Goal: Task Accomplishment & Management: Manage account settings

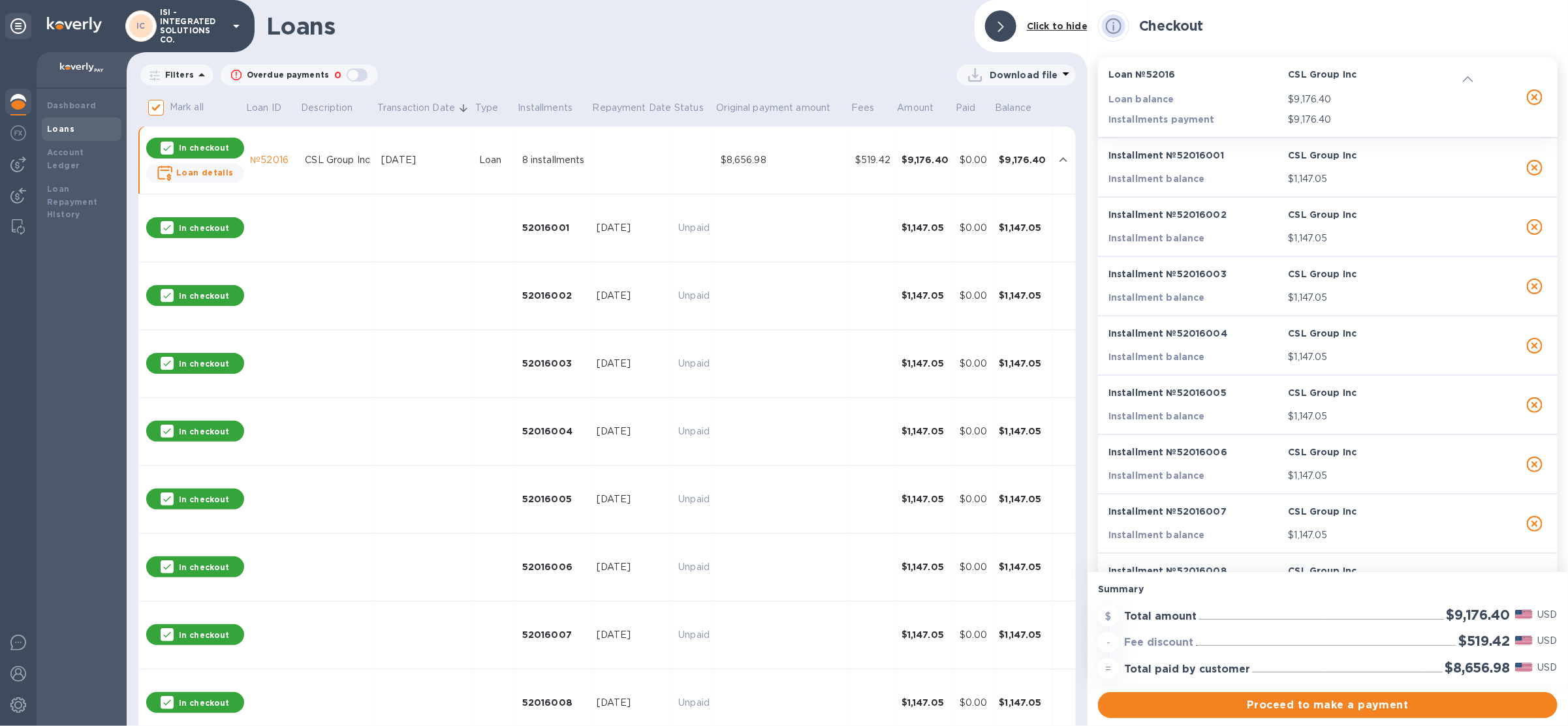
scroll to position [17, 0]
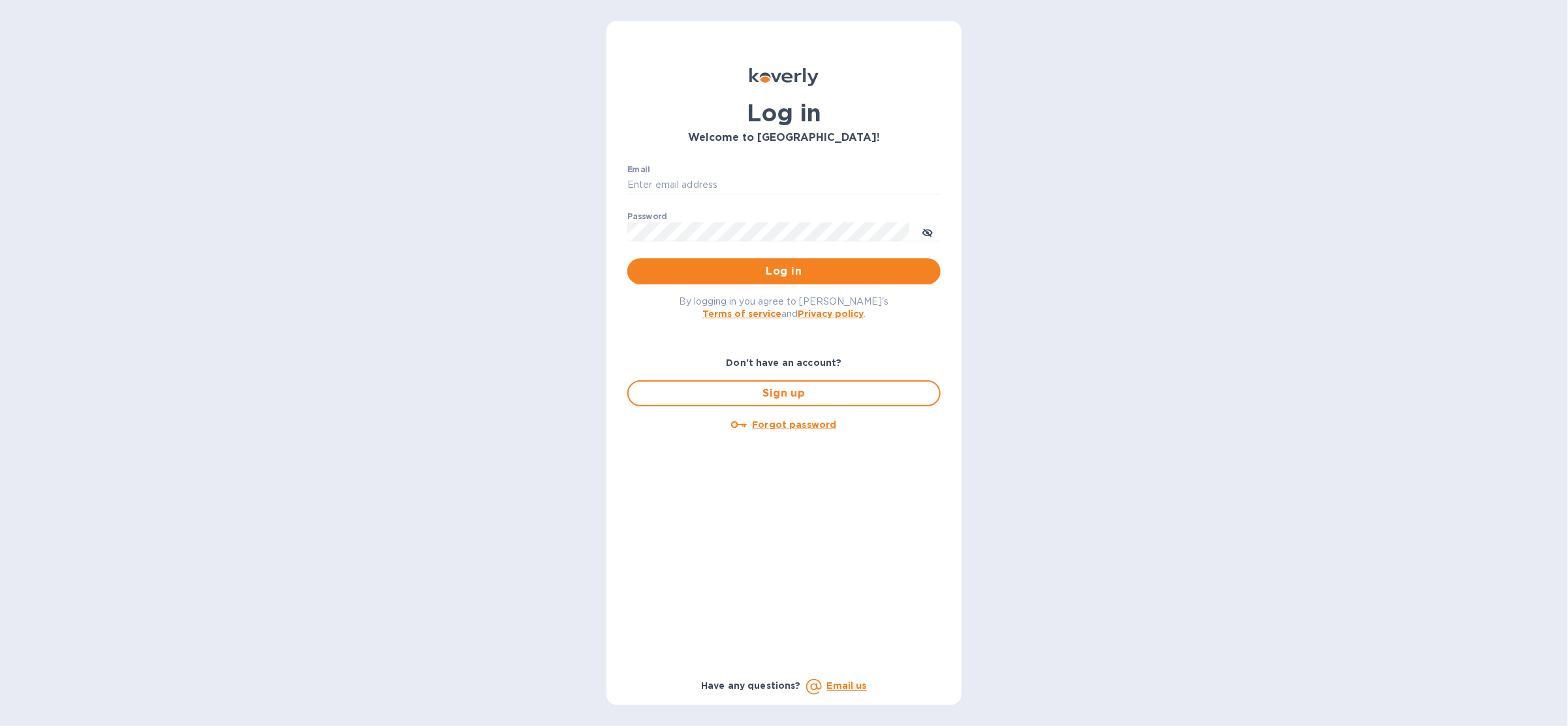
click at [751, 194] on div "Email ​" at bounding box center [784, 188] width 313 height 47
click at [752, 185] on input "Email" at bounding box center [784, 185] width 313 height 19
type input "sballen@koverly.com"
click at [741, 267] on span "Log in" at bounding box center [784, 271] width 293 height 16
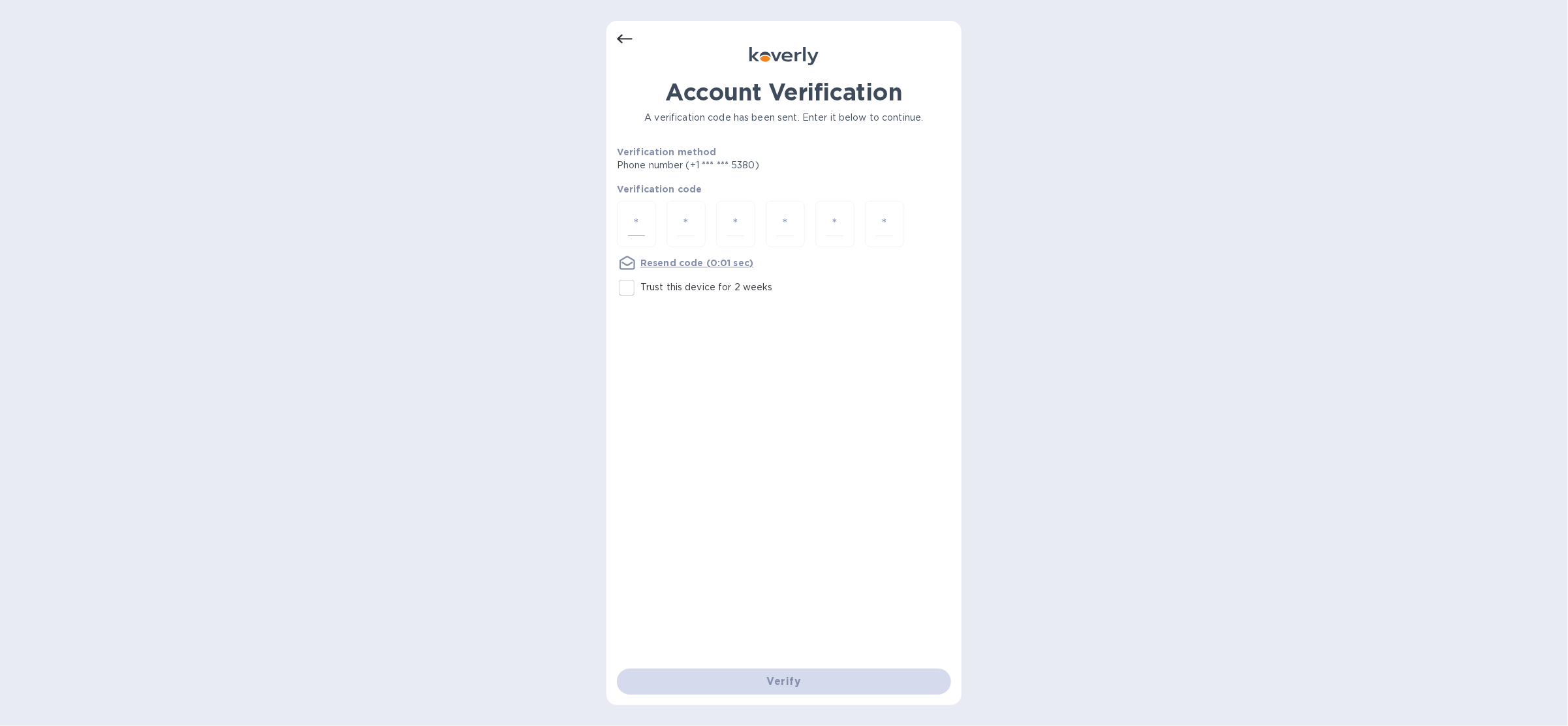
click at [652, 229] on div at bounding box center [636, 224] width 39 height 47
type input "4"
type input "1"
type input "6"
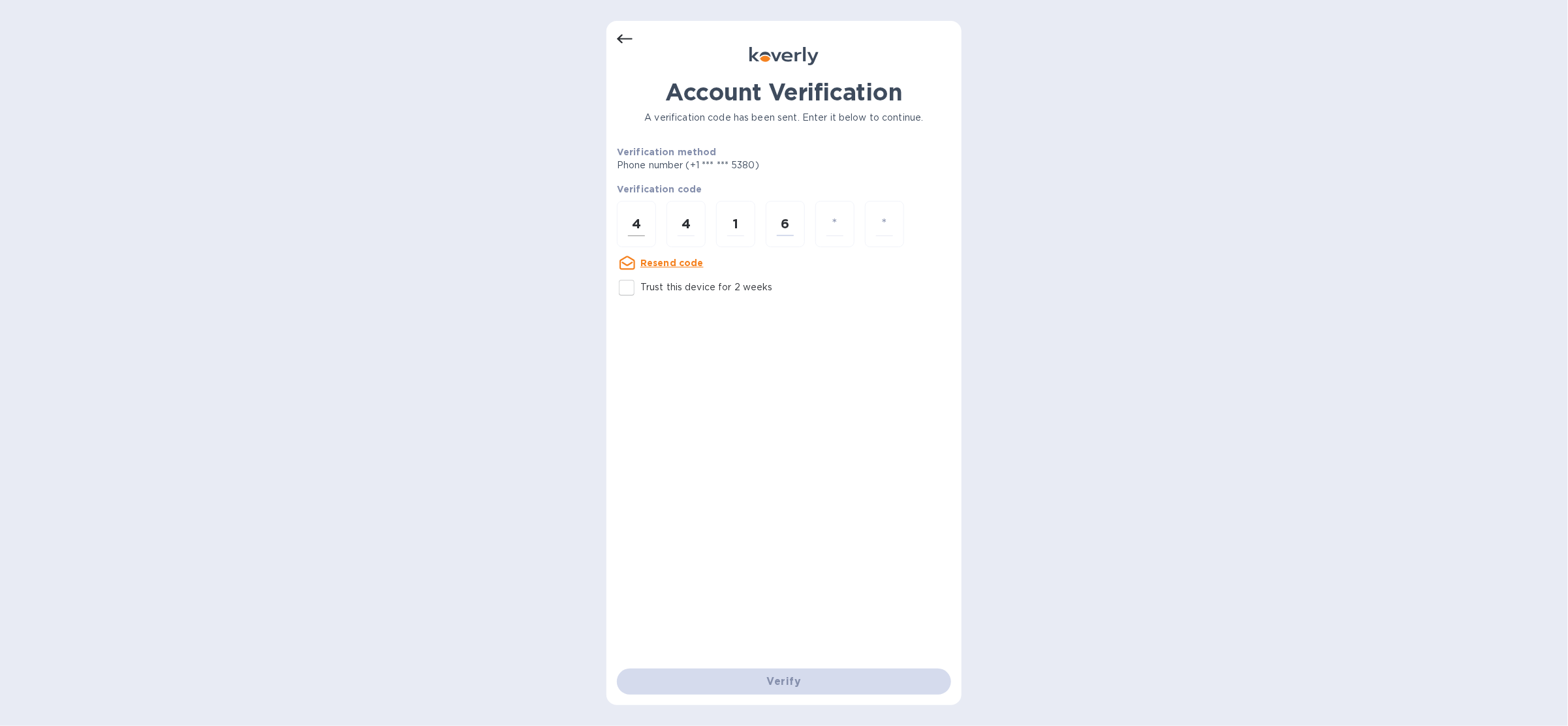
type input "1"
type input "2"
type input "6"
type input "1"
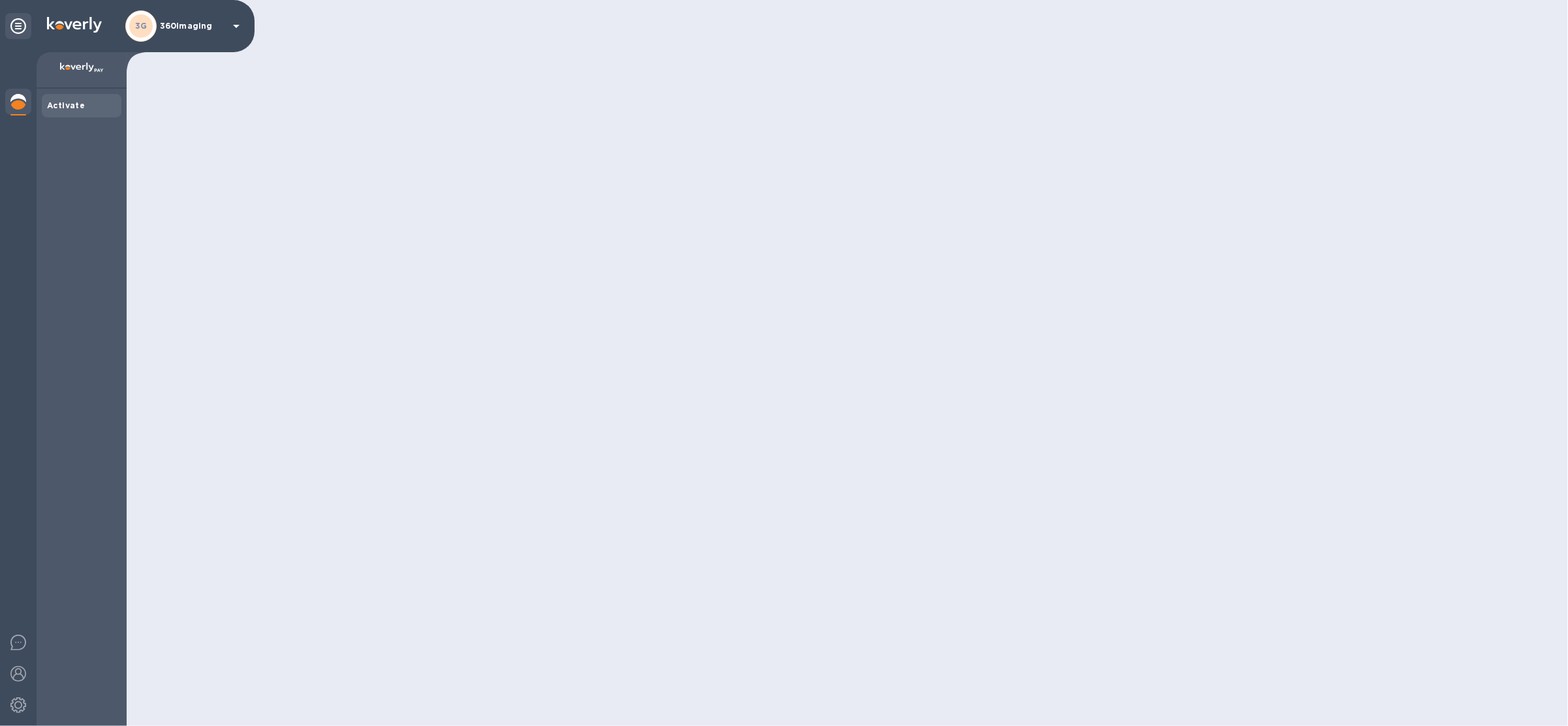
click at [213, 37] on div "3G 360imaging" at bounding box center [184, 26] width 119 height 31
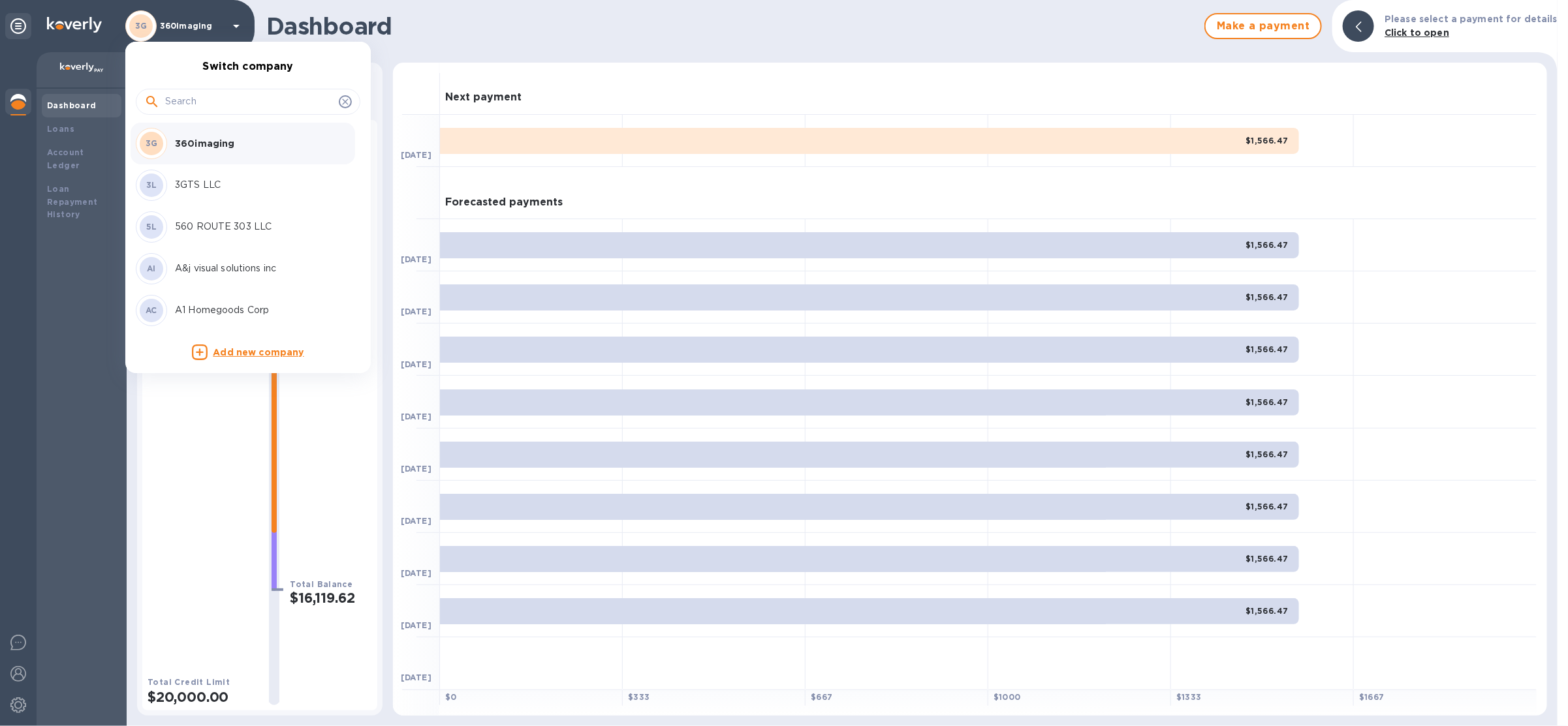
click at [208, 103] on input "text" at bounding box center [249, 101] width 168 height 19
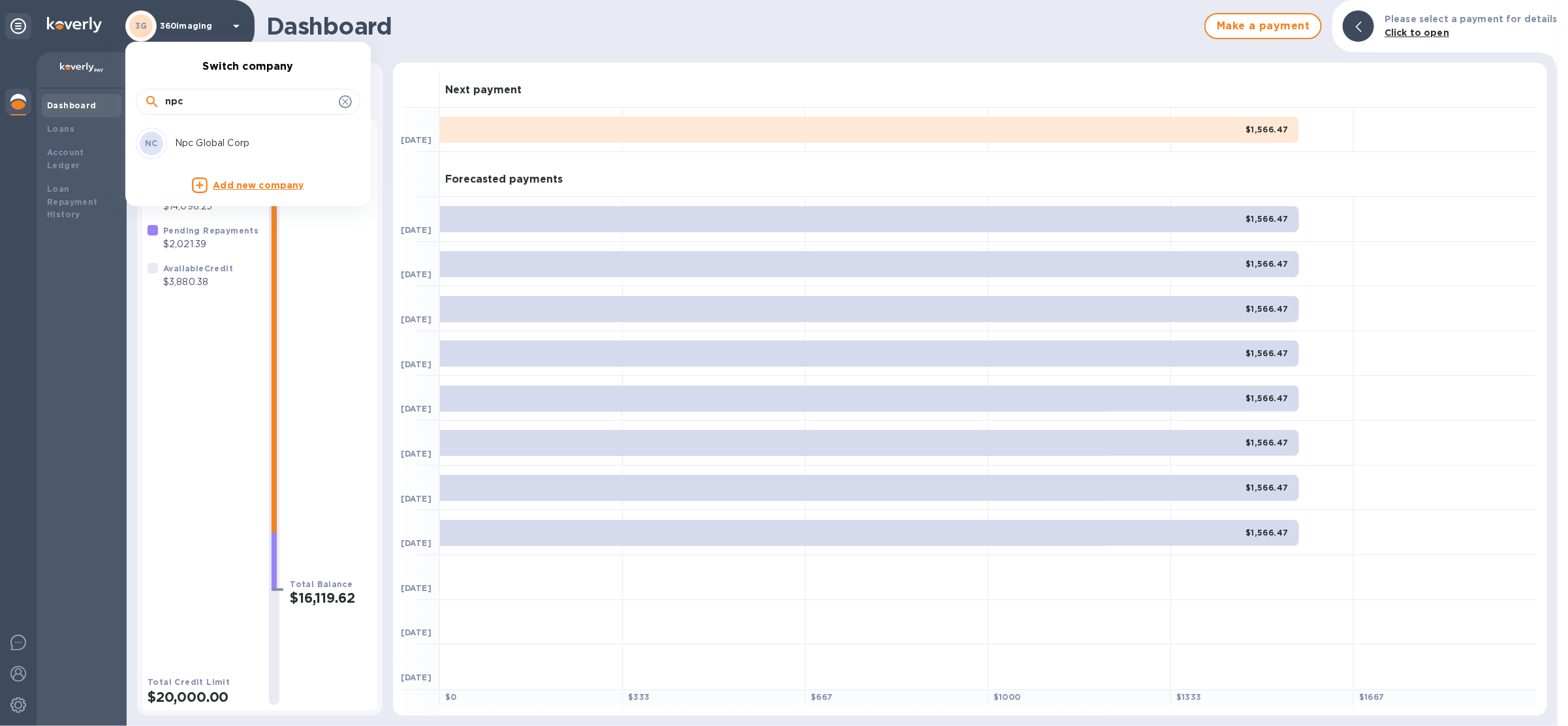
type input "npc"
click at [234, 141] on p "Npc Global Corp" at bounding box center [257, 143] width 164 height 14
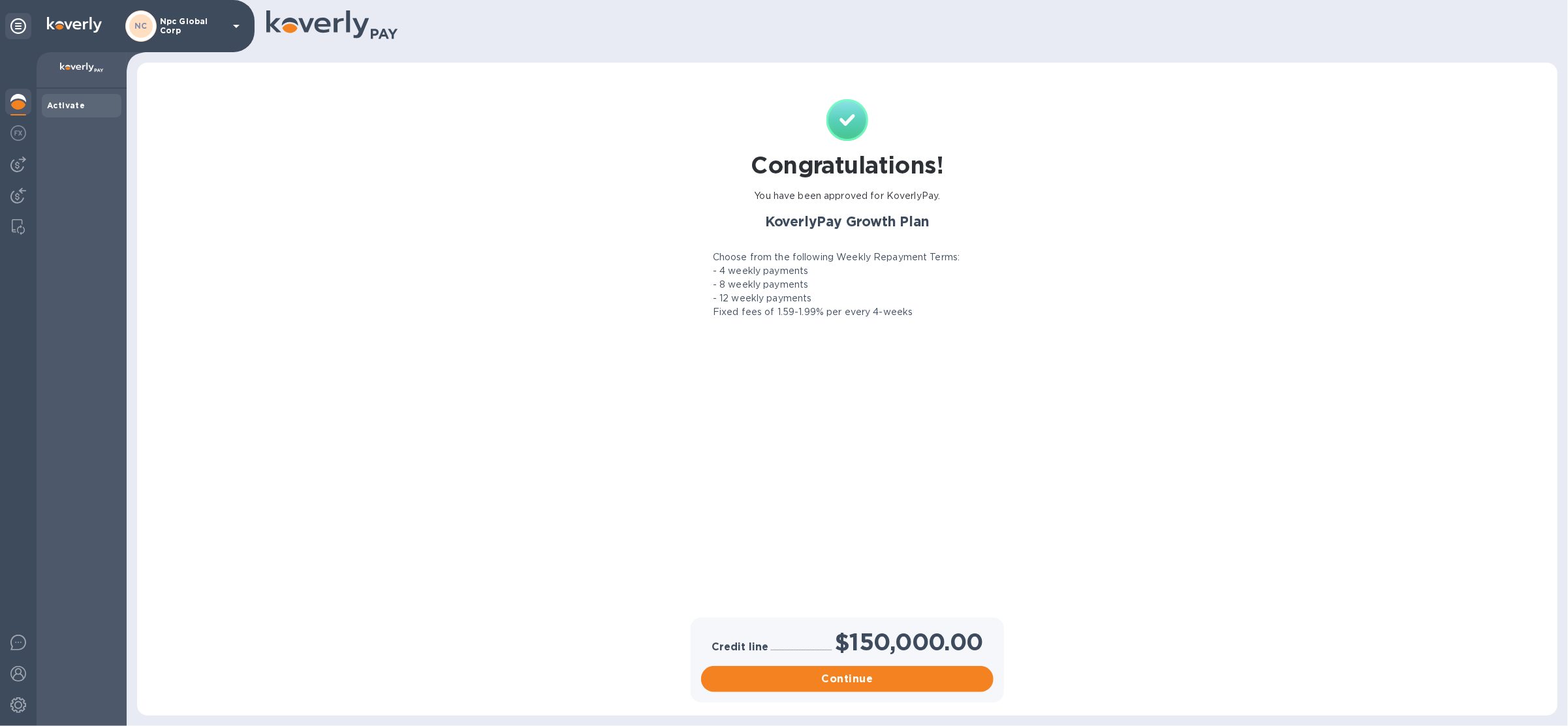
click at [216, 37] on div "NC Npc Global Corp" at bounding box center [184, 26] width 119 height 31
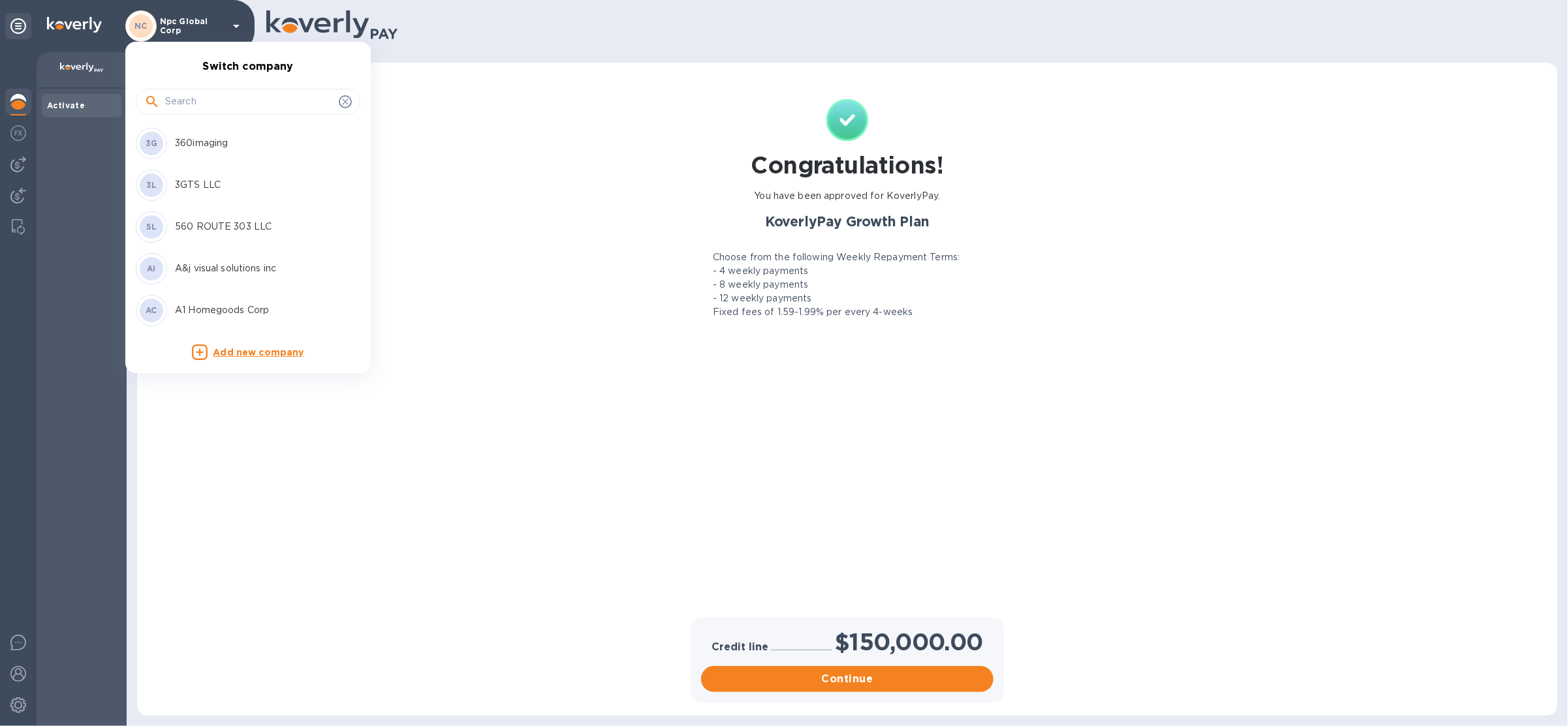
click at [216, 98] on input "text" at bounding box center [249, 101] width 168 height 19
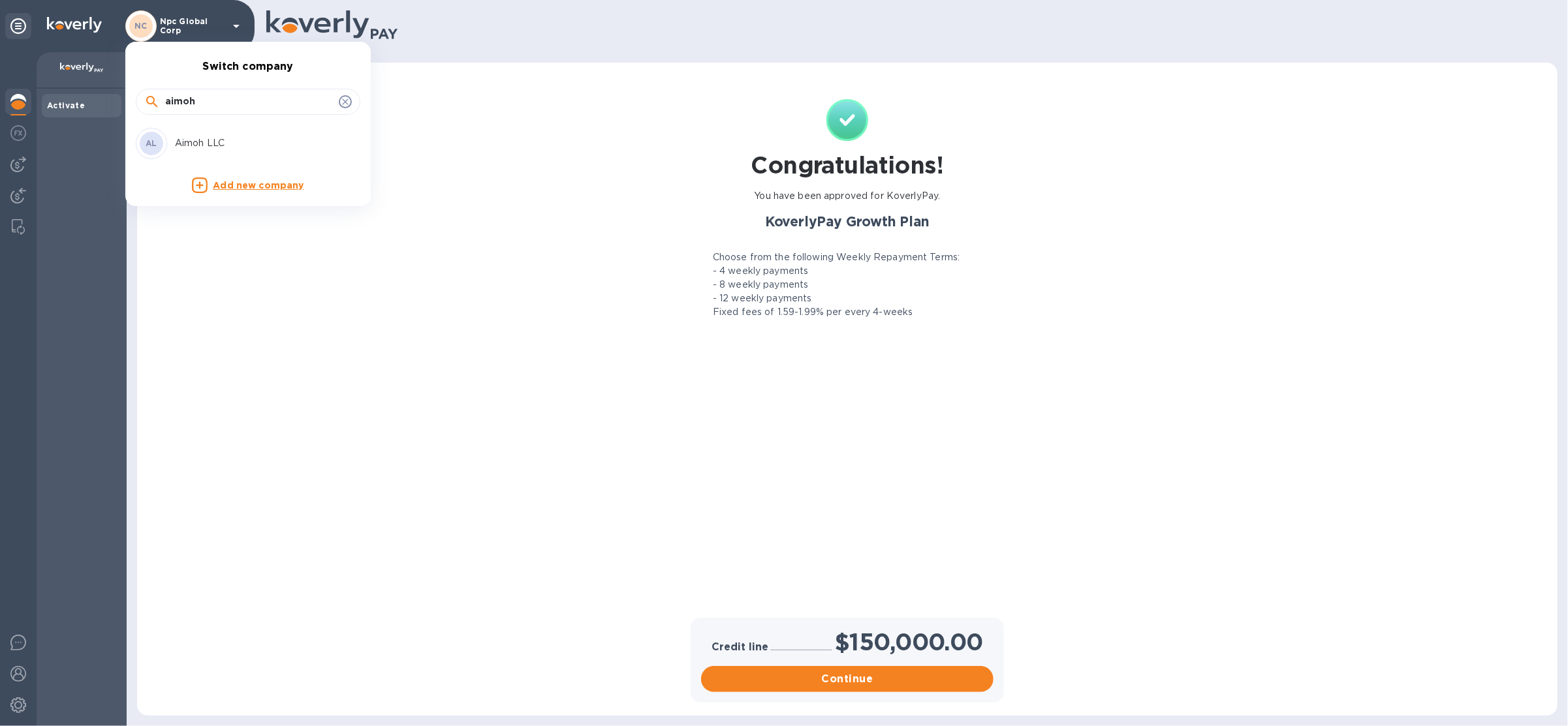
type input "aimoh"
drag, startPoint x: 228, startPoint y: 136, endPoint x: 235, endPoint y: 138, distance: 7.3
click at [228, 136] on p "Aimoh LLC" at bounding box center [257, 143] width 164 height 14
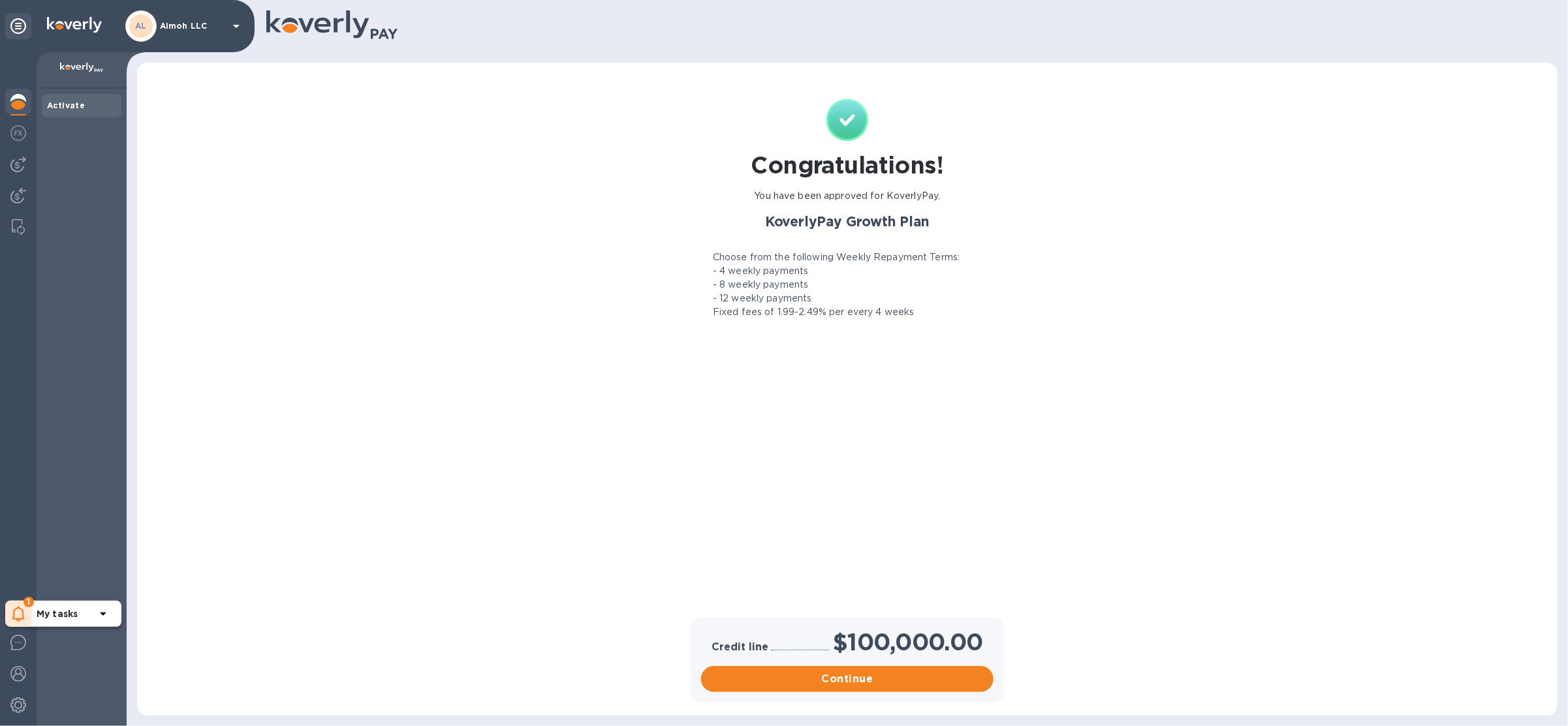
click at [31, 614] on div "1" at bounding box center [18, 614] width 26 height 26
click at [57, 578] on p "You have pending companies." at bounding box center [104, 574] width 134 height 14
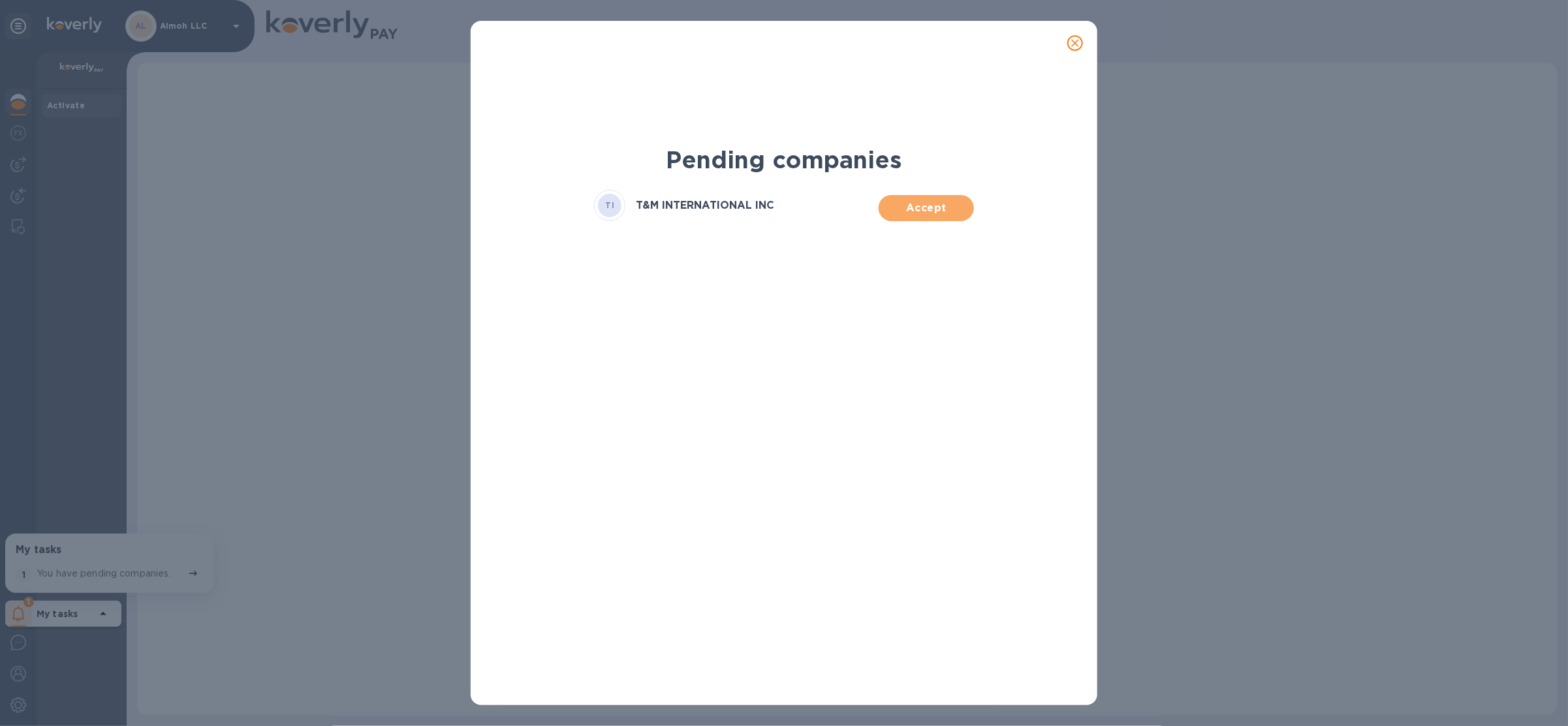
click at [936, 207] on span "Accept" at bounding box center [926, 208] width 74 height 16
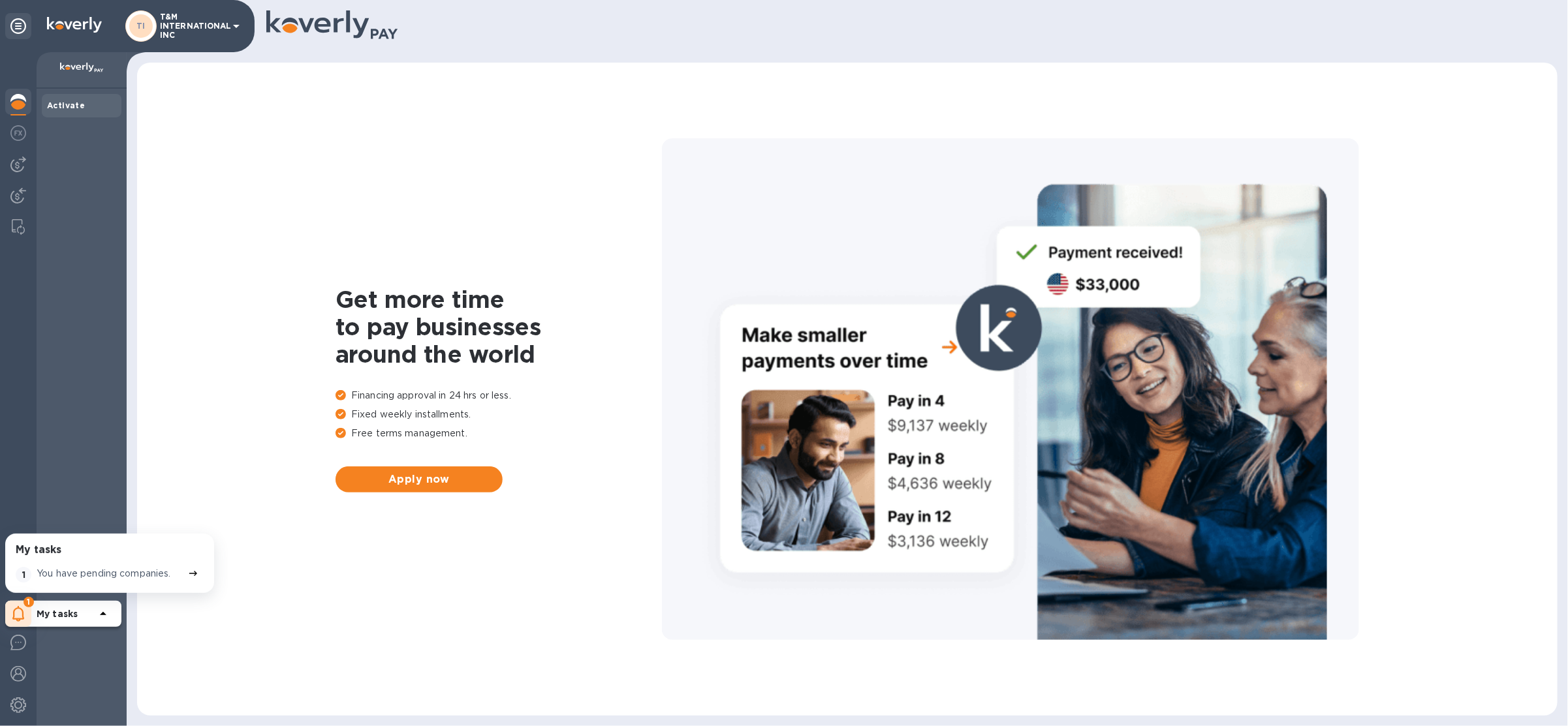
click at [17, 103] on img at bounding box center [19, 102] width 16 height 16
